Goal: Connect with others: Establish contact or relationships with other users

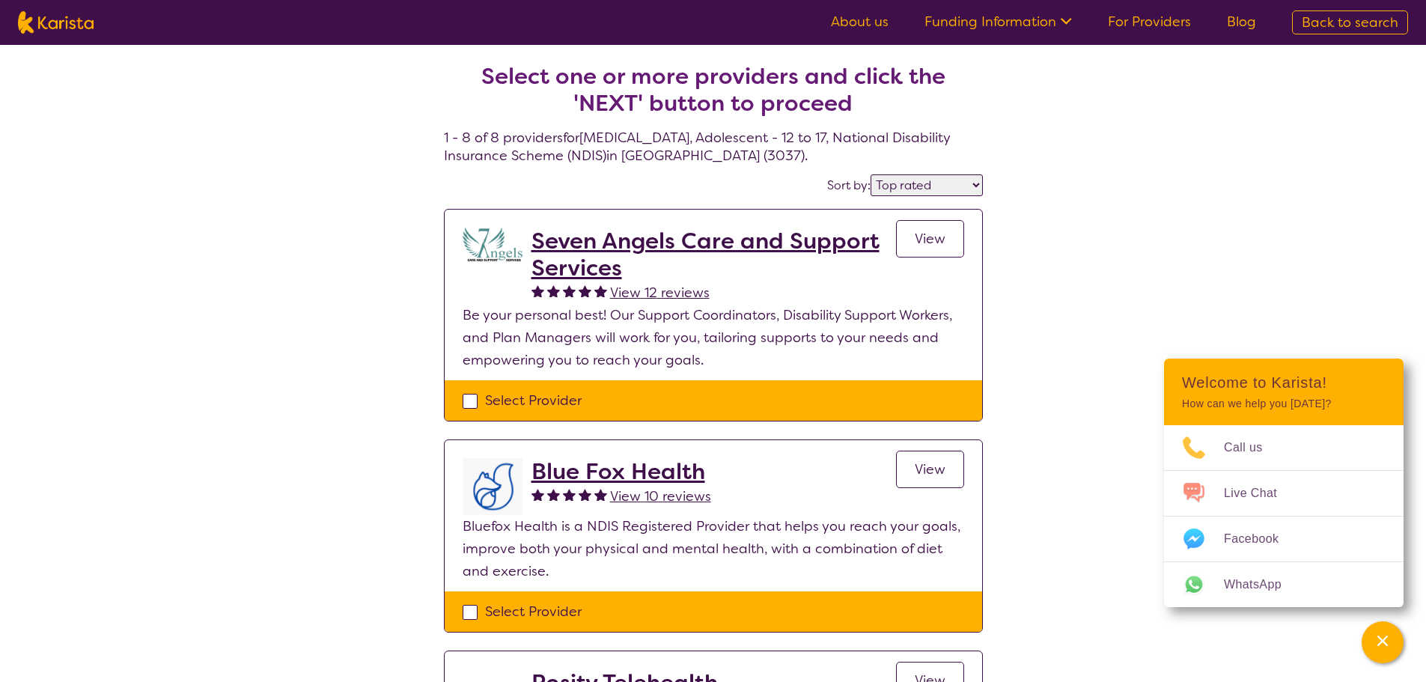
select select "by_score"
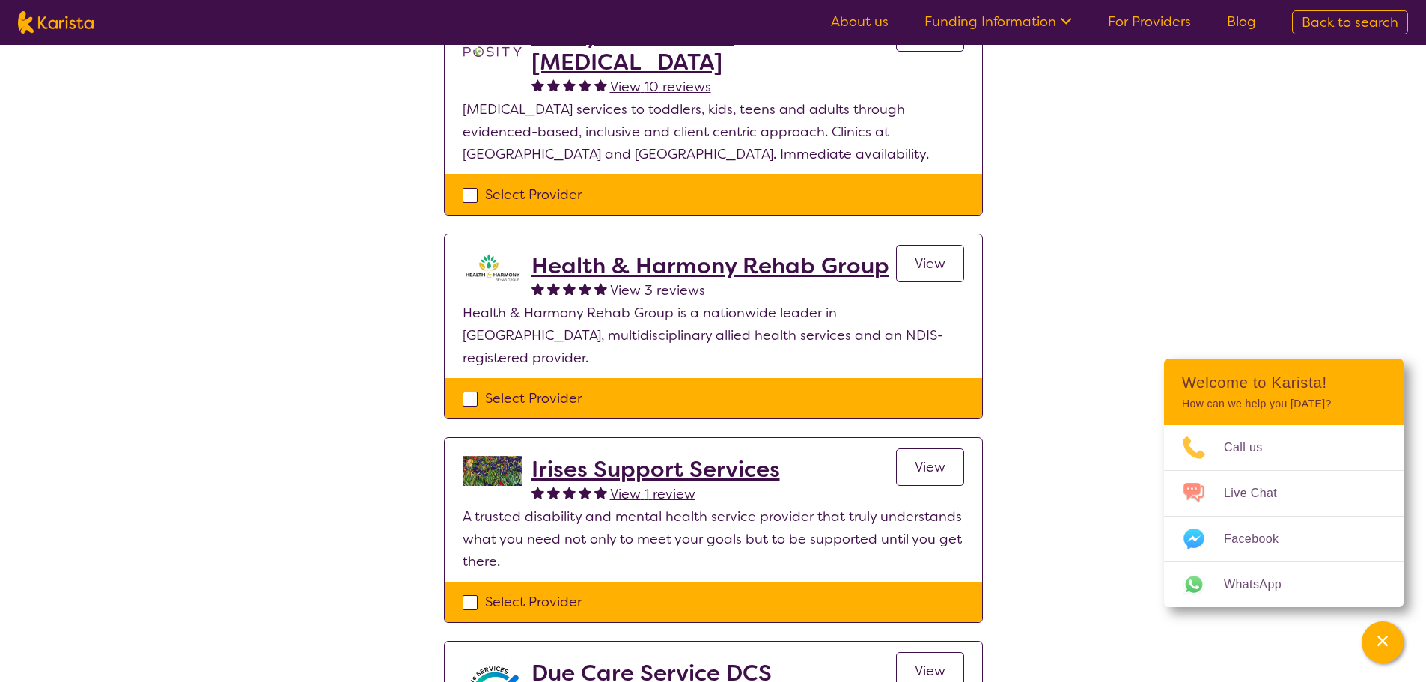
scroll to position [645, 0]
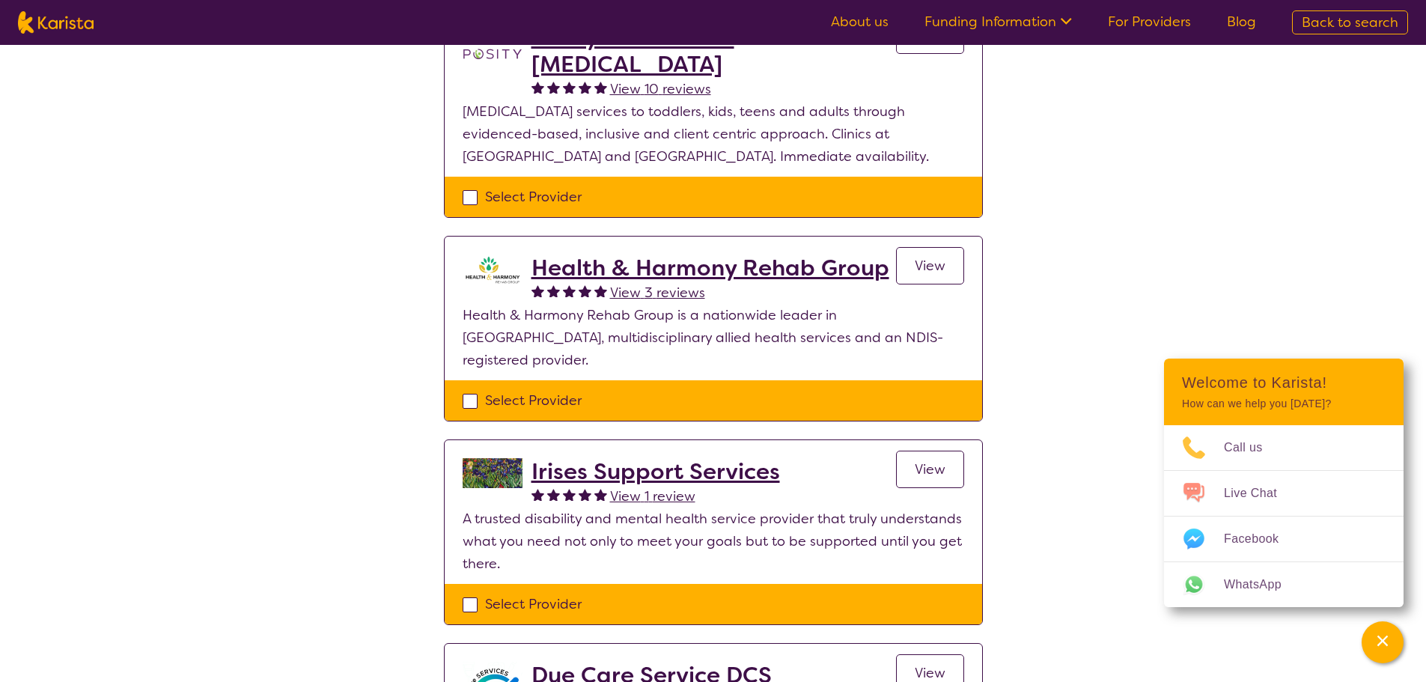
click at [809, 277] on h2 "Health & Harmony Rehab Group" at bounding box center [711, 268] width 358 height 27
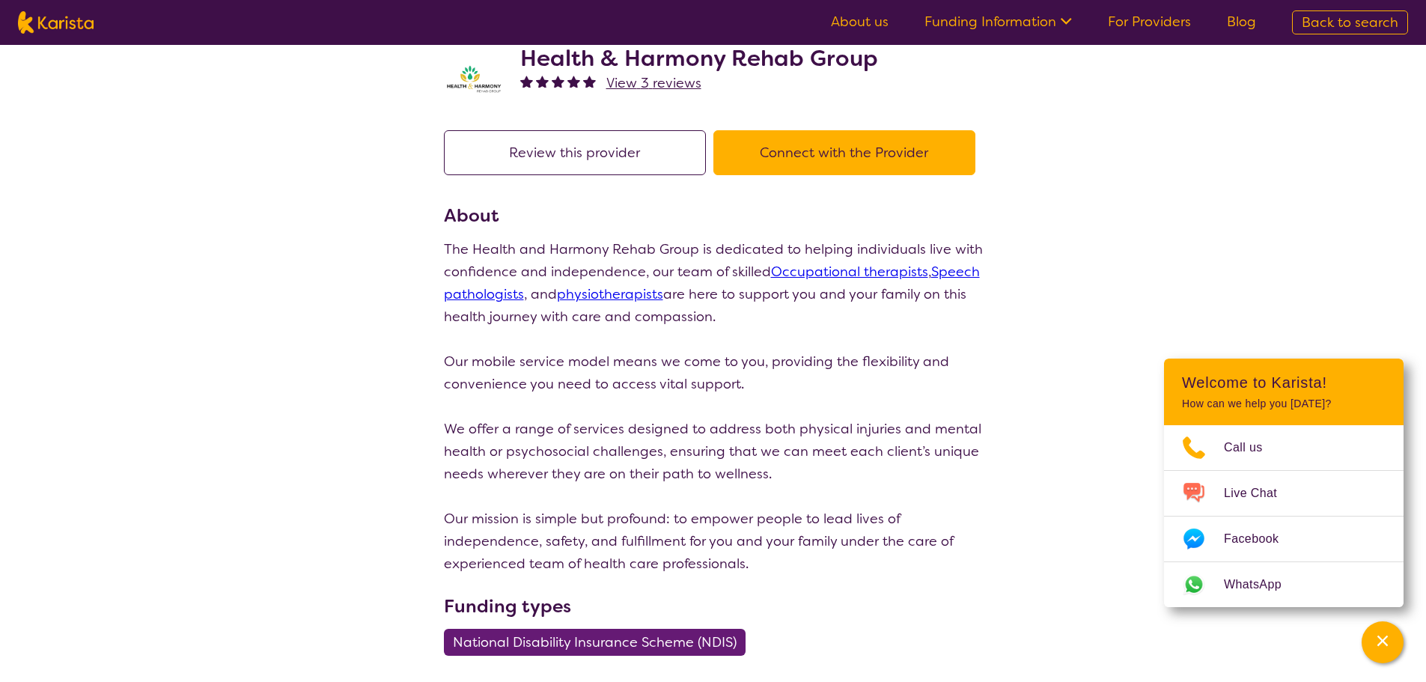
scroll to position [75, 0]
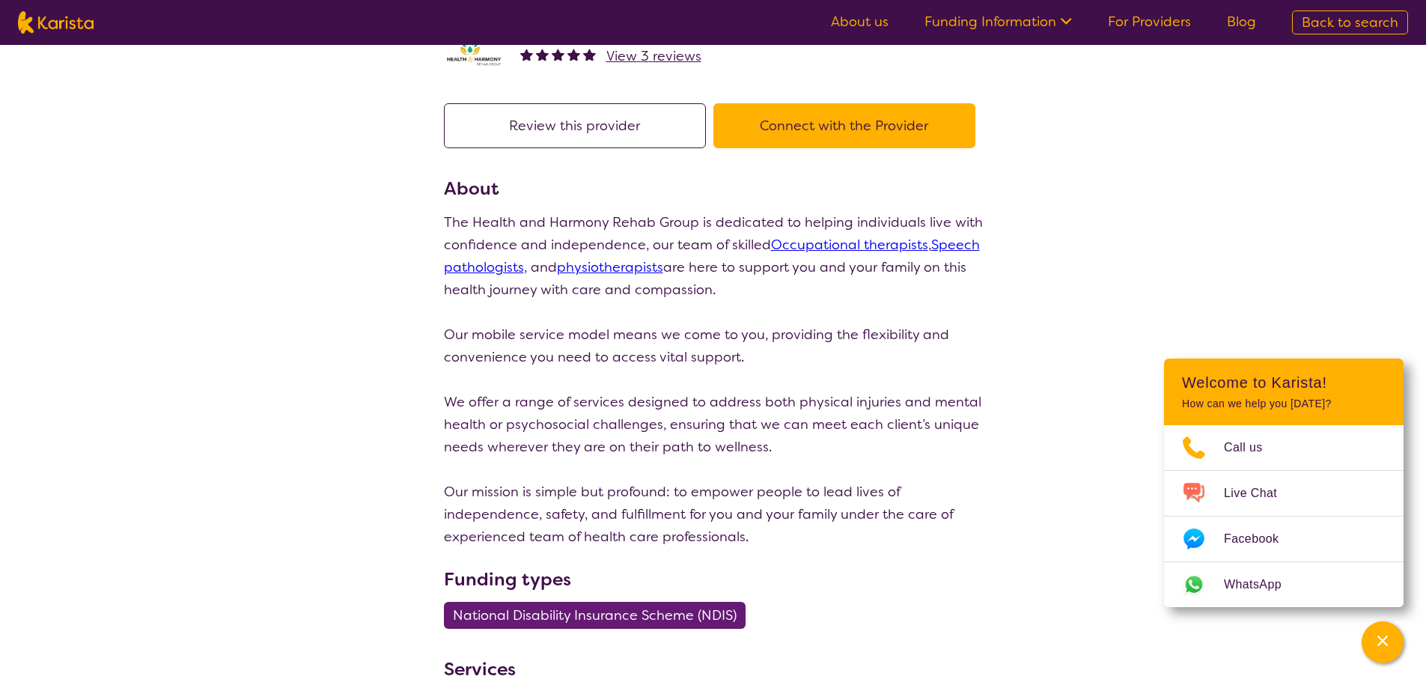
click at [827, 107] on button "Connect with the Provider" at bounding box center [845, 125] width 262 height 45
